Goal: Task Accomplishment & Management: Manage account settings

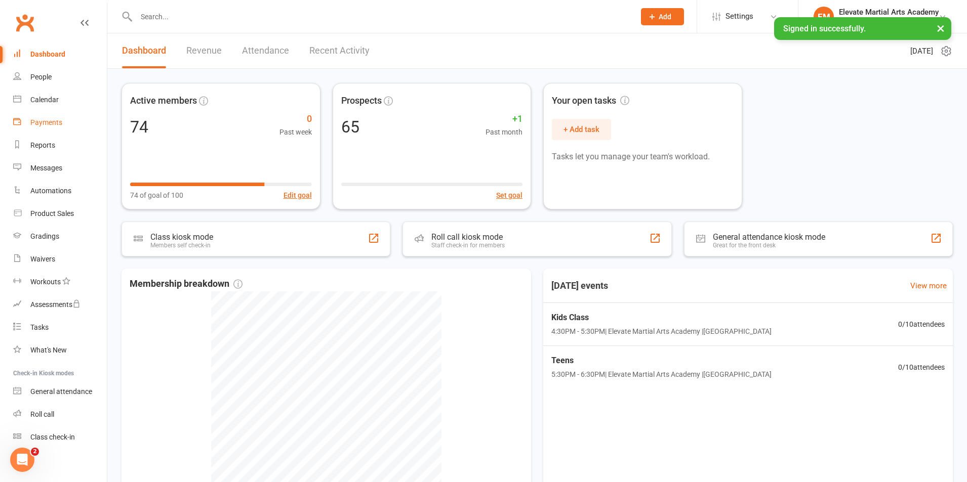
click at [44, 120] on div "Payments" at bounding box center [46, 122] width 32 height 8
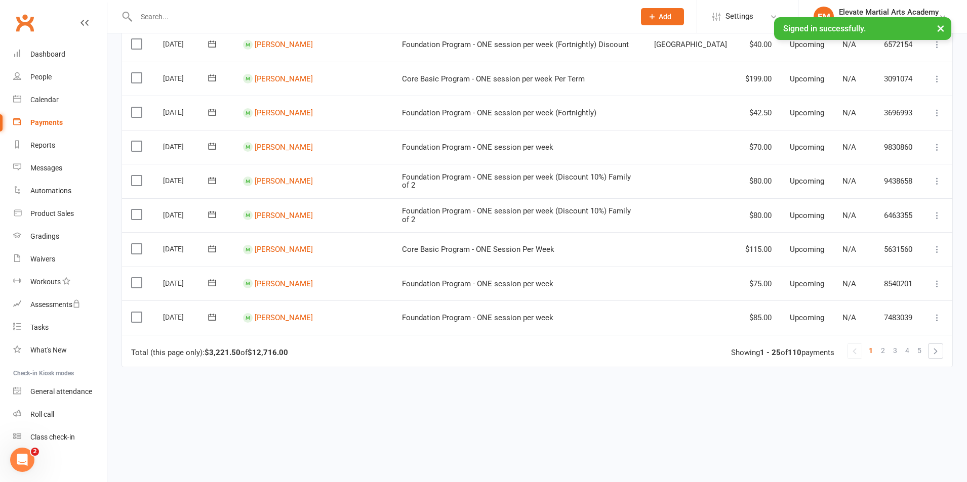
scroll to position [709, 0]
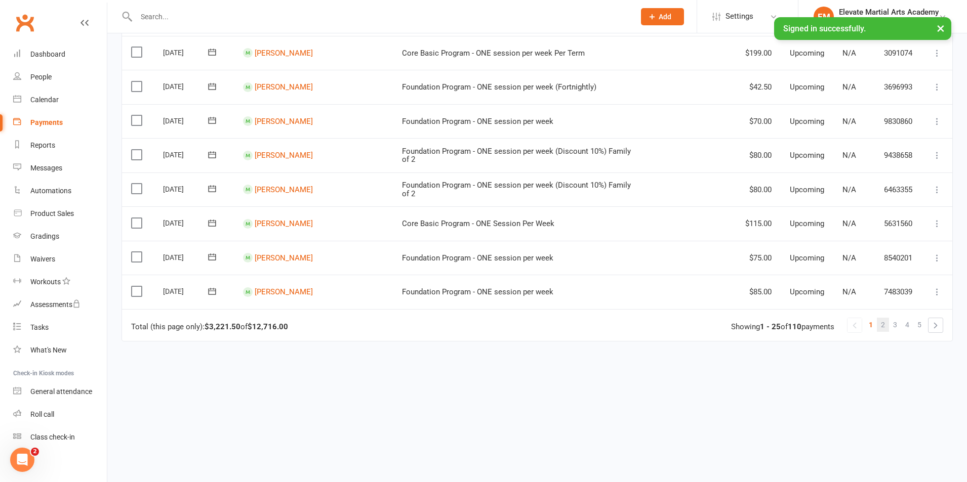
click at [885, 323] on span "2" at bounding box center [883, 325] width 4 height 14
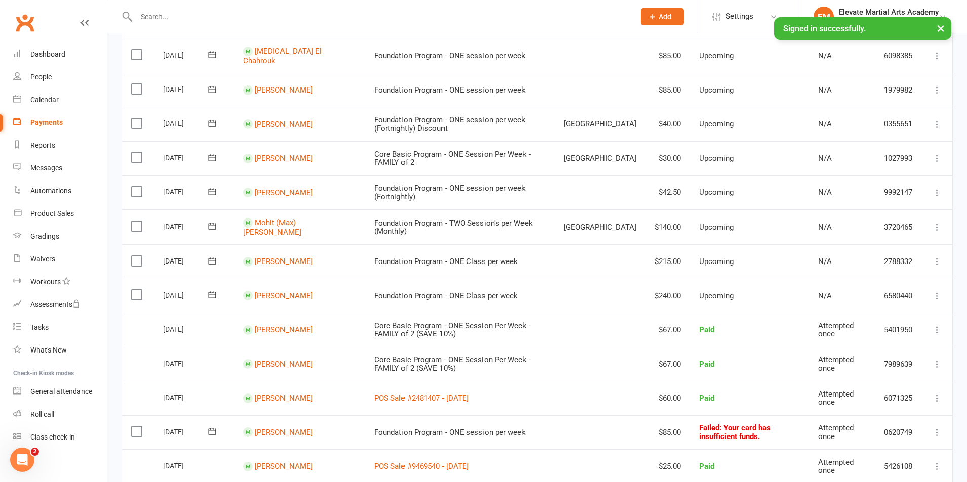
scroll to position [591, 0]
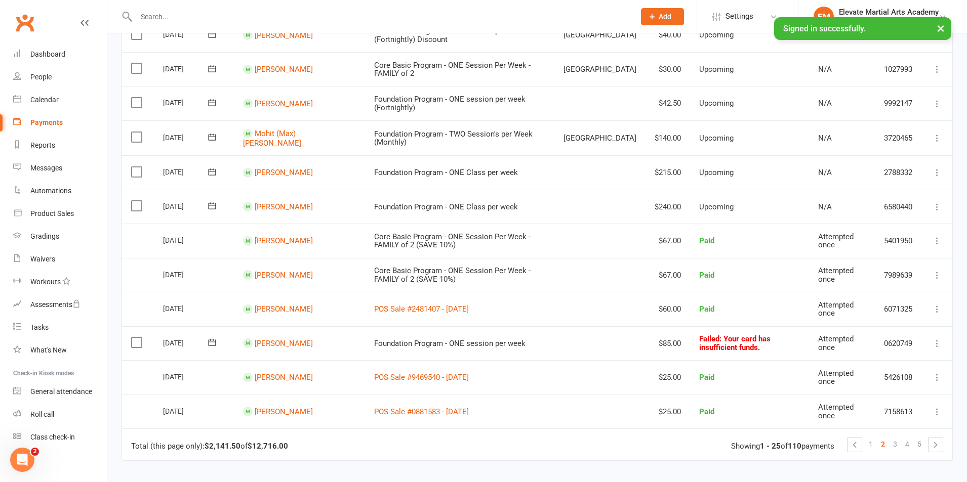
click at [934, 203] on icon at bounding box center [937, 207] width 10 height 10
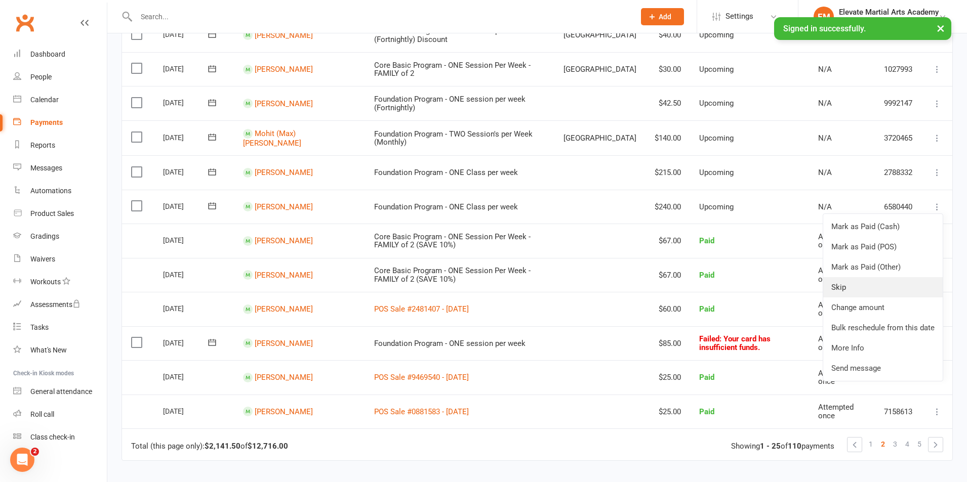
click at [832, 284] on link "Skip" at bounding box center [882, 287] width 119 height 20
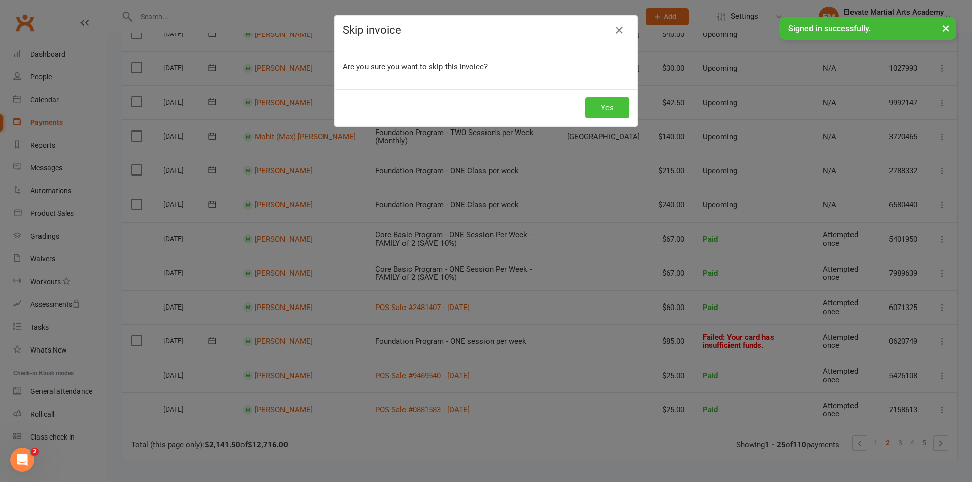
click at [603, 109] on button "Yes" at bounding box center [607, 107] width 44 height 21
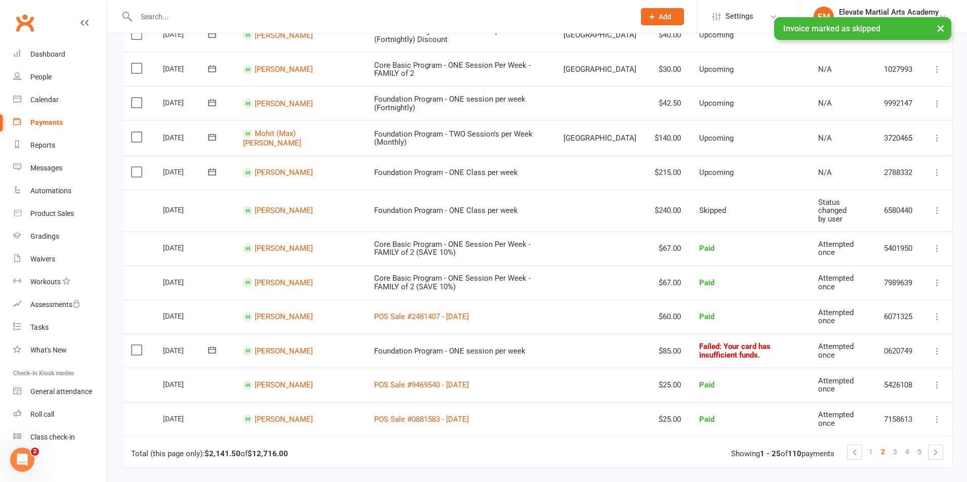
click at [935, 169] on icon at bounding box center [937, 173] width 10 height 10
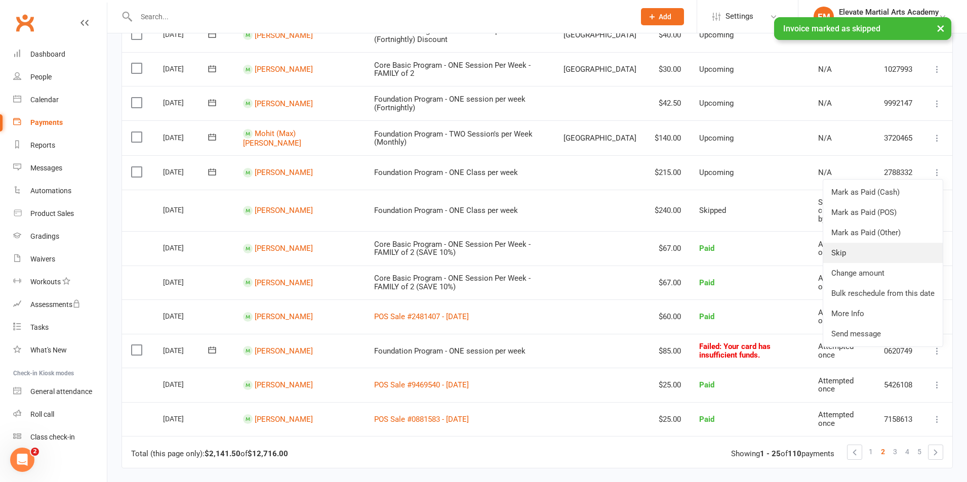
click at [841, 246] on link "Skip" at bounding box center [882, 253] width 119 height 20
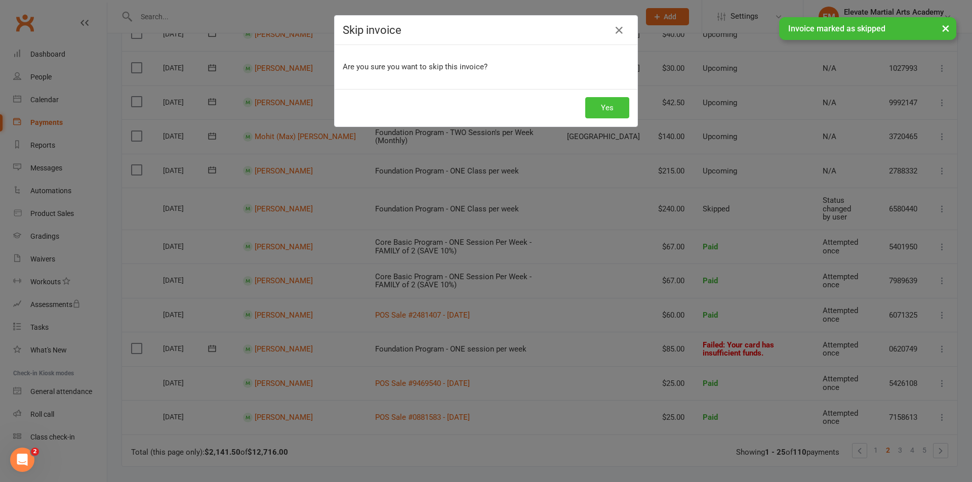
click at [606, 103] on button "Yes" at bounding box center [607, 107] width 44 height 21
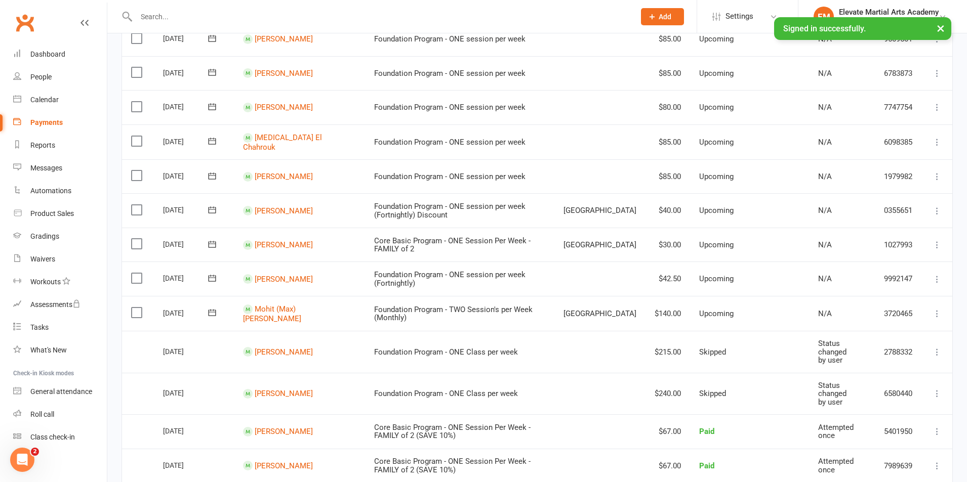
scroll to position [0, 0]
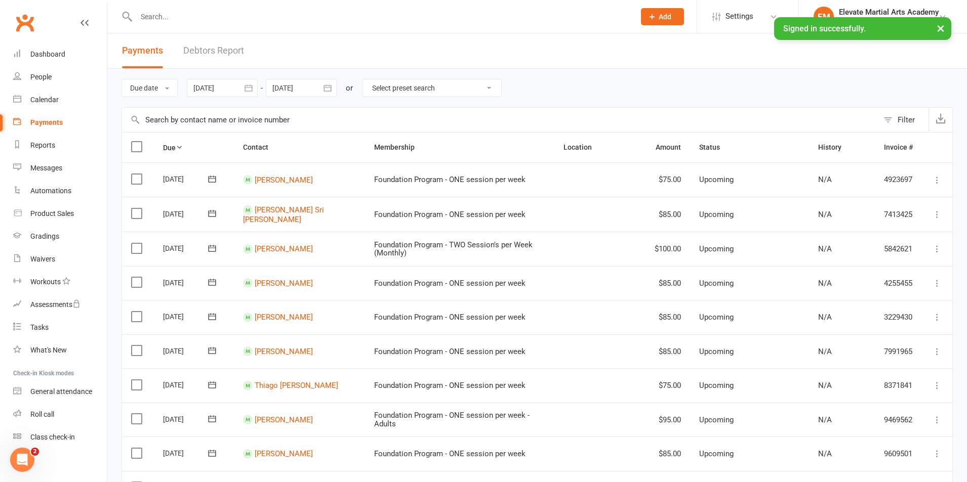
click at [252, 89] on icon "button" at bounding box center [248, 88] width 10 height 10
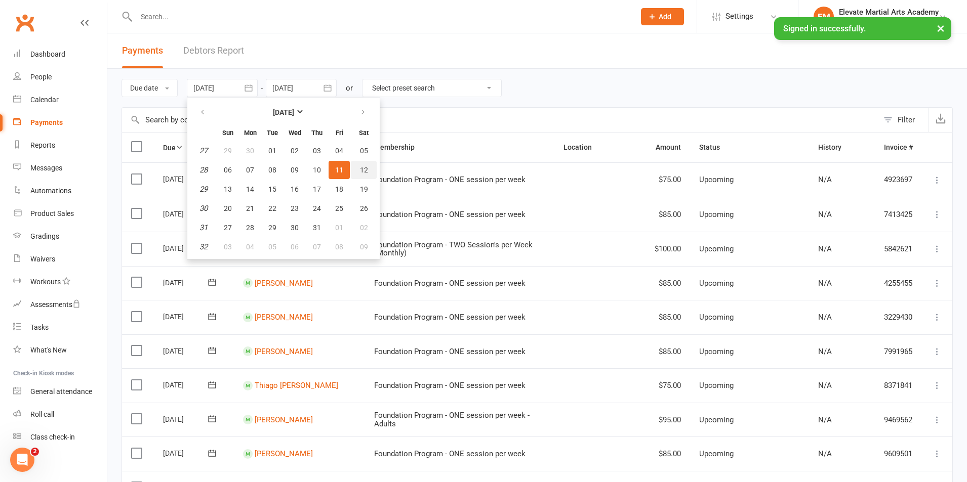
click at [366, 166] on span "12" at bounding box center [364, 170] width 8 height 8
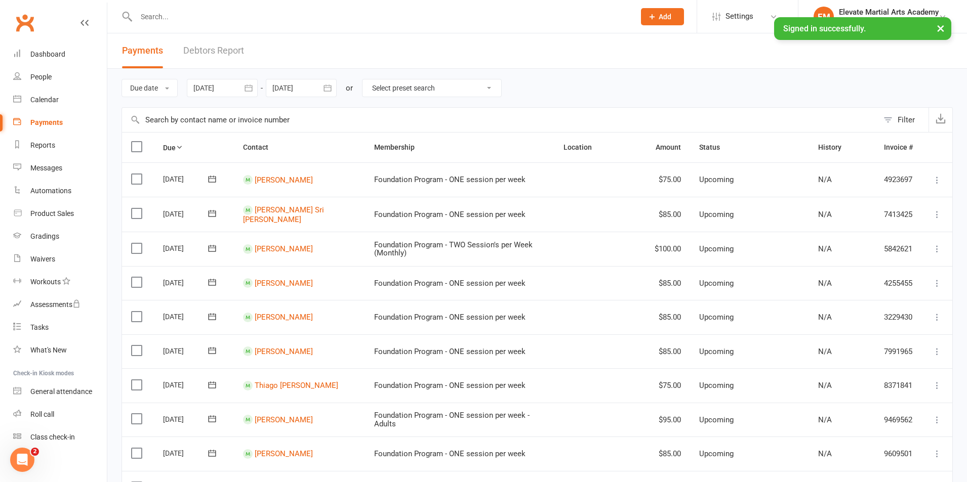
click at [250, 88] on icon "button" at bounding box center [248, 88] width 10 height 10
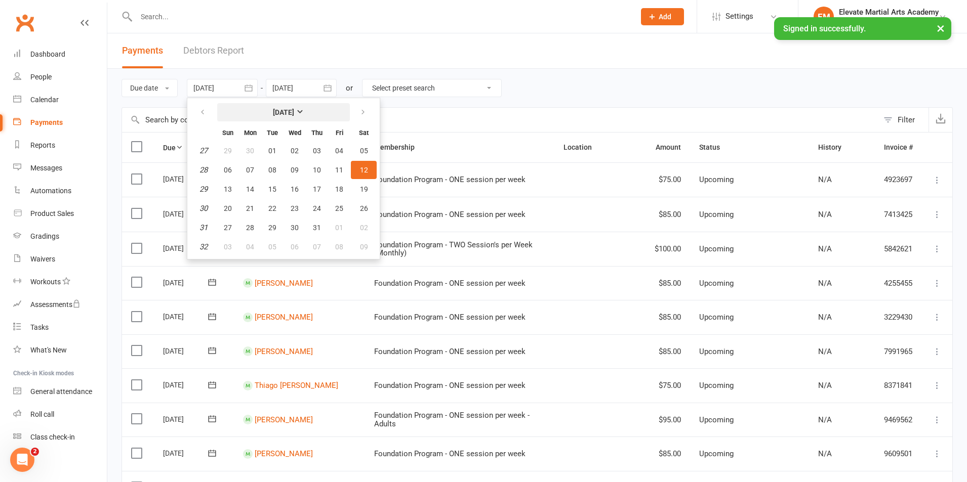
click at [301, 113] on button "[DATE]" at bounding box center [283, 112] width 133 height 18
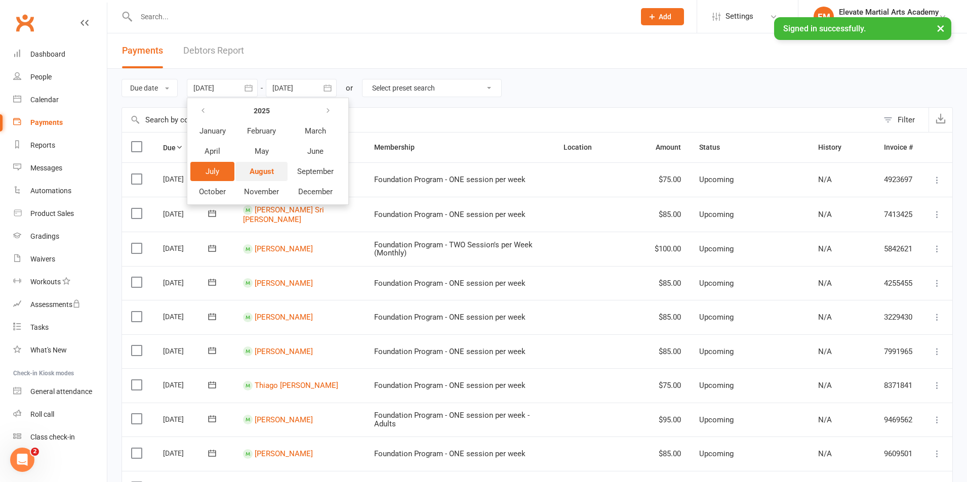
click at [272, 168] on span "August" at bounding box center [262, 171] width 24 height 9
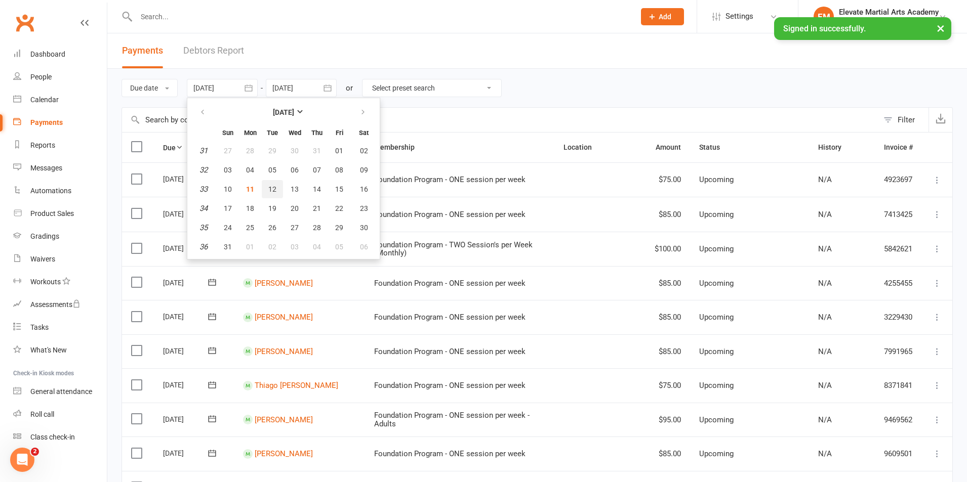
click at [269, 188] on button "12" at bounding box center [272, 189] width 21 height 18
type input "[DATE]"
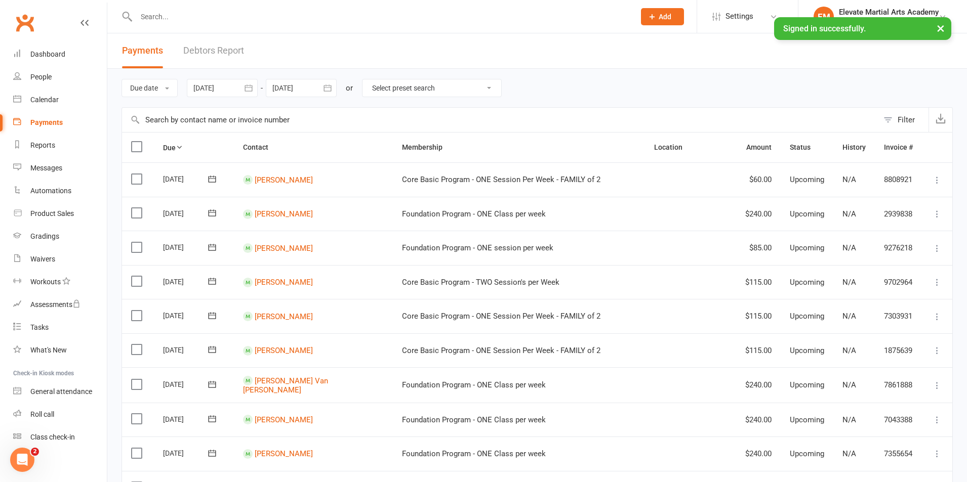
click at [328, 88] on icon "button" at bounding box center [327, 88] width 10 height 10
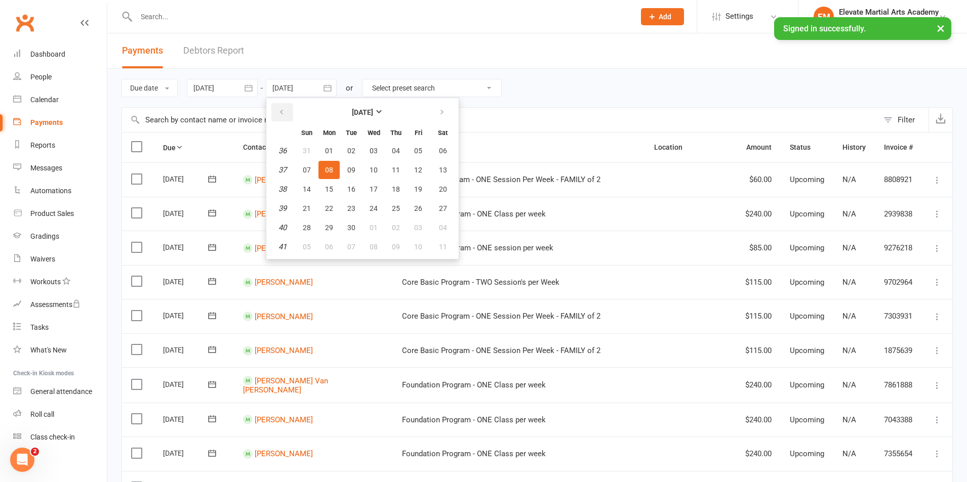
click at [292, 113] on button "button" at bounding box center [282, 112] width 22 height 18
click at [307, 244] on span "31" at bounding box center [307, 247] width 8 height 8
type input "[DATE]"
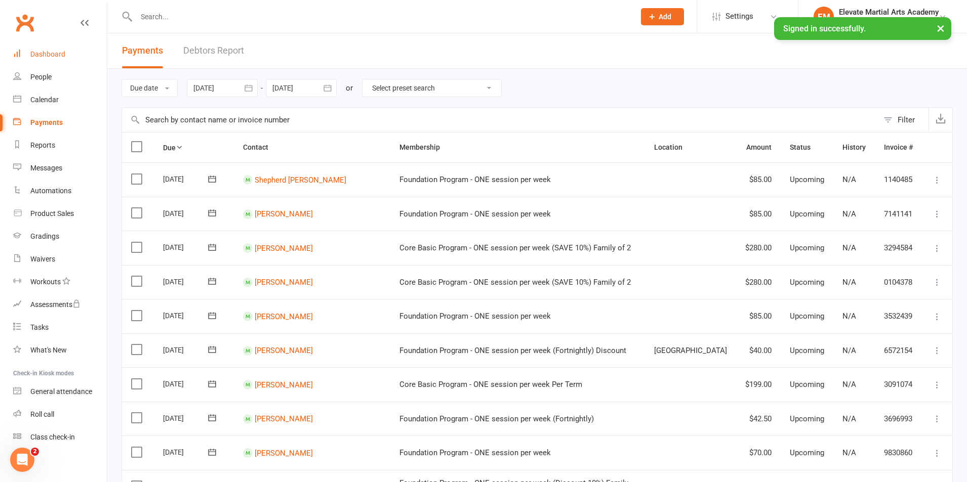
click at [56, 51] on div "Dashboard" at bounding box center [47, 54] width 35 height 8
